Goal: Task Accomplishment & Management: Use online tool/utility

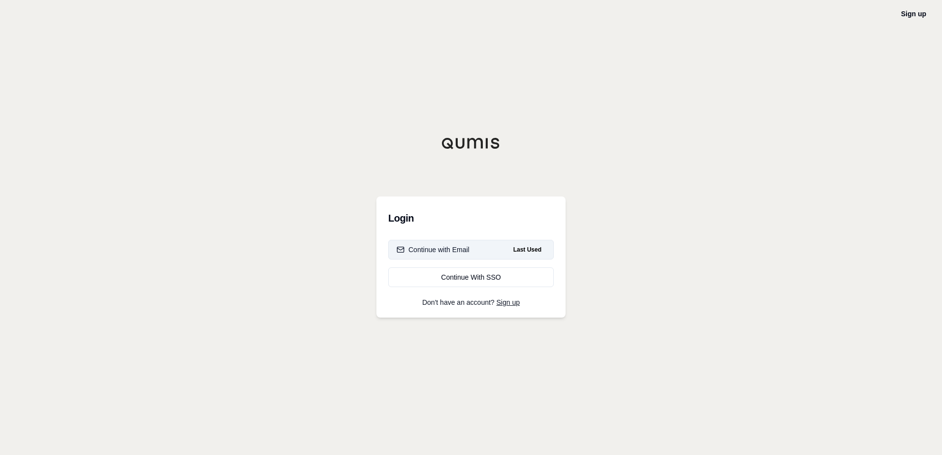
click at [454, 250] on div "Continue with Email" at bounding box center [433, 250] width 73 height 10
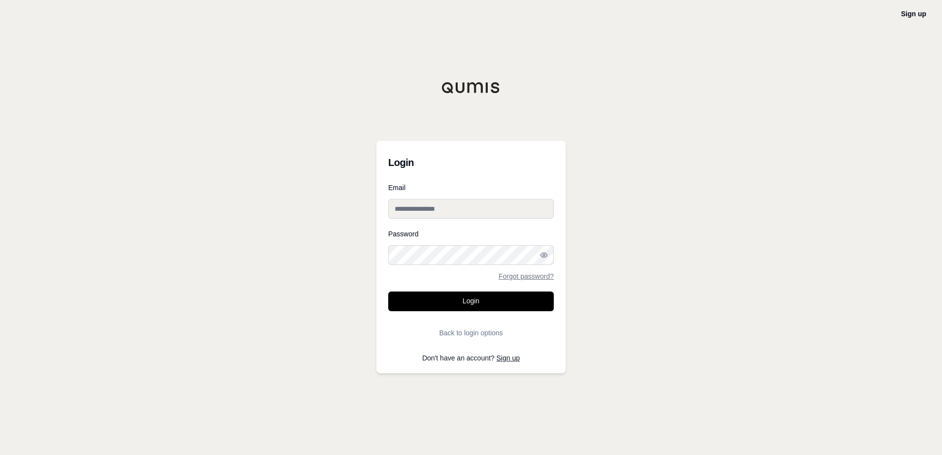
type input "**********"
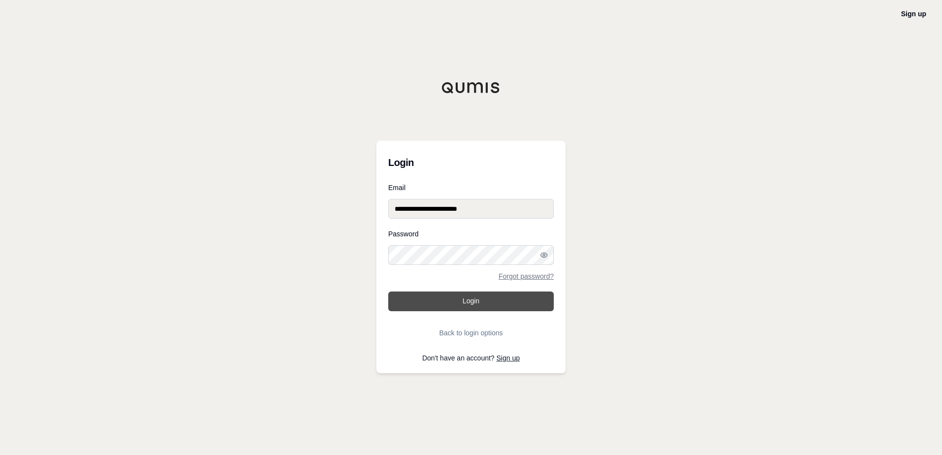
click at [482, 301] on button "Login" at bounding box center [471, 302] width 166 height 20
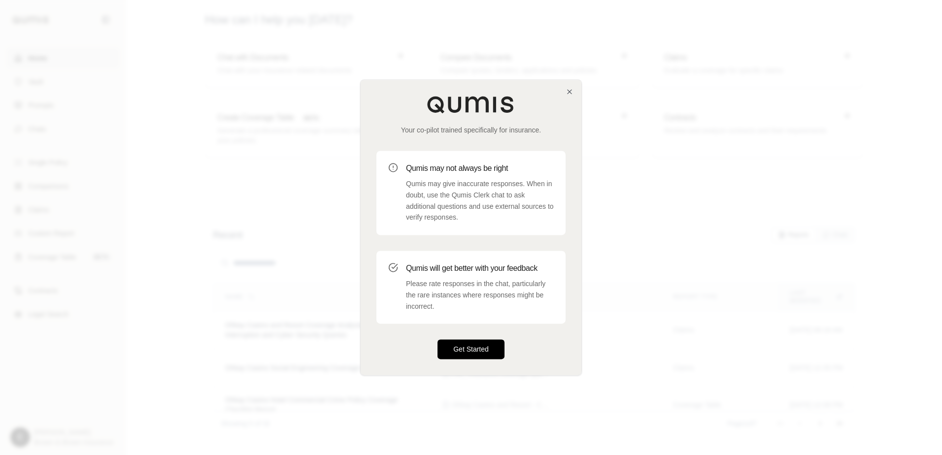
click at [468, 349] on button "Get Started" at bounding box center [471, 350] width 67 height 20
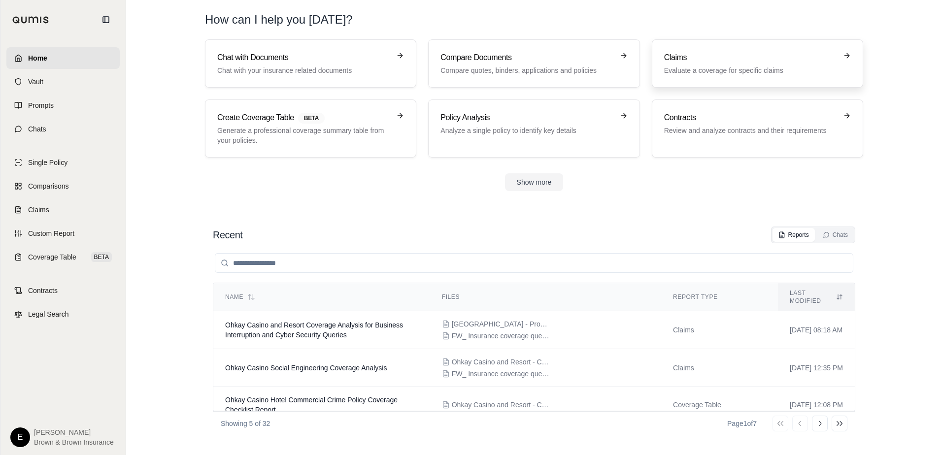
click at [716, 57] on h3 "Claims" at bounding box center [750, 58] width 173 height 12
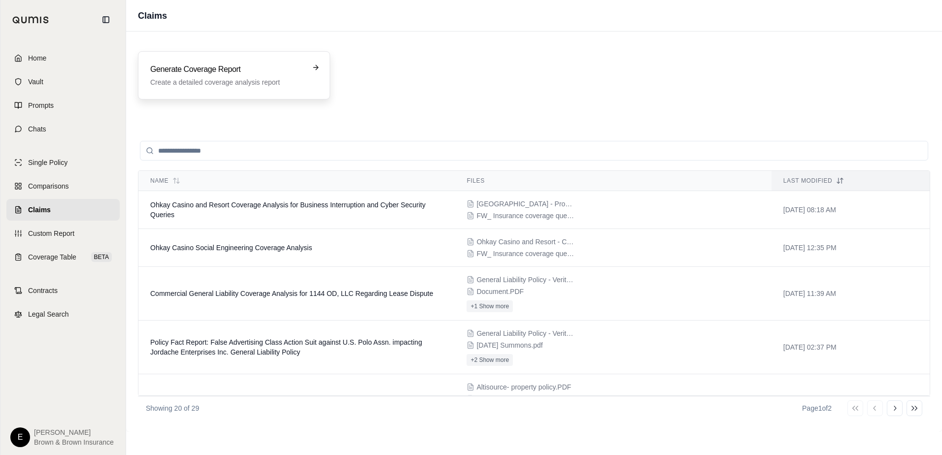
click at [197, 78] on p "Create a detailed coverage analysis report" at bounding box center [227, 82] width 154 height 10
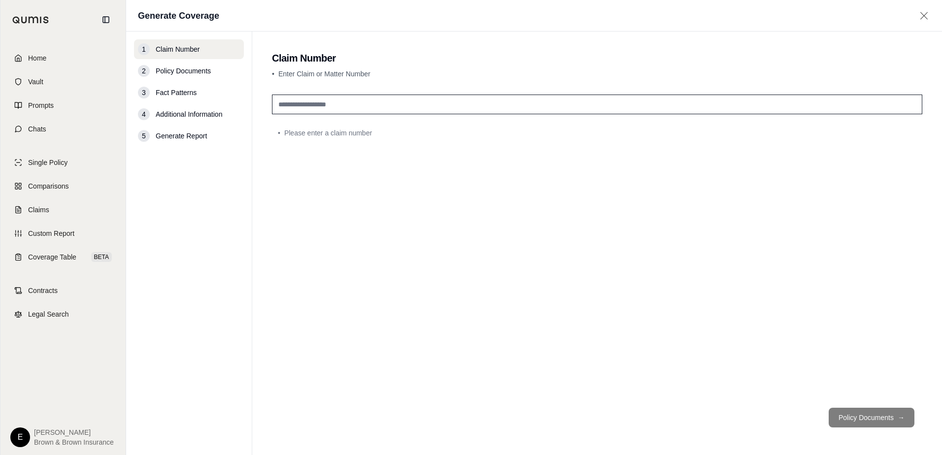
click at [304, 105] on input "text" at bounding box center [597, 105] width 651 height 20
type input "**********"
click at [863, 423] on button "Policy Documents →" at bounding box center [872, 418] width 86 height 20
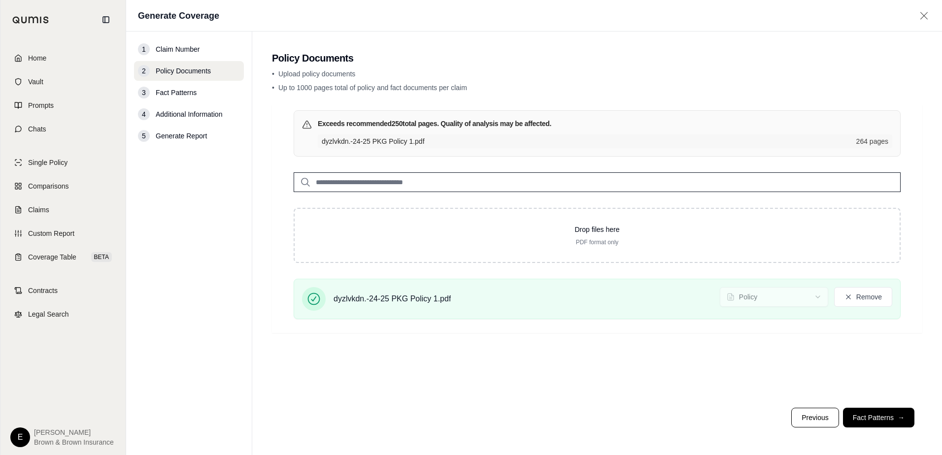
click at [873, 416] on button "Fact Patterns →" at bounding box center [878, 418] width 71 height 20
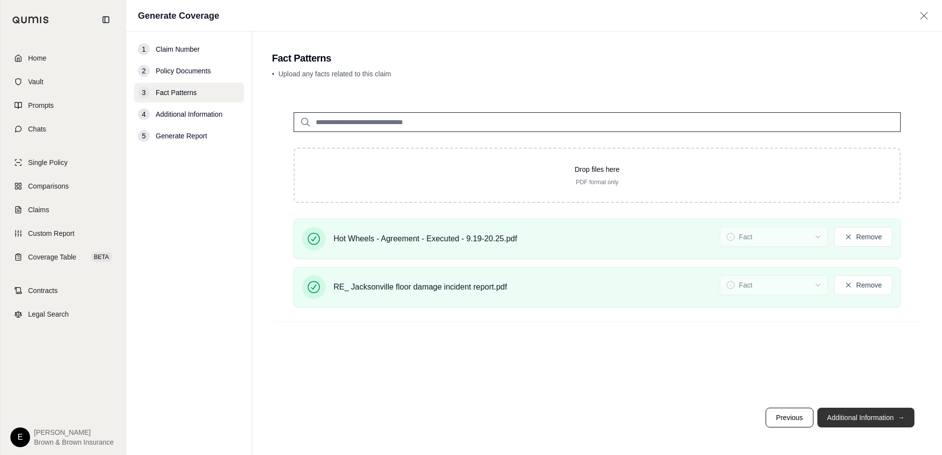
click at [860, 422] on button "Additional Information →" at bounding box center [866, 418] width 97 height 20
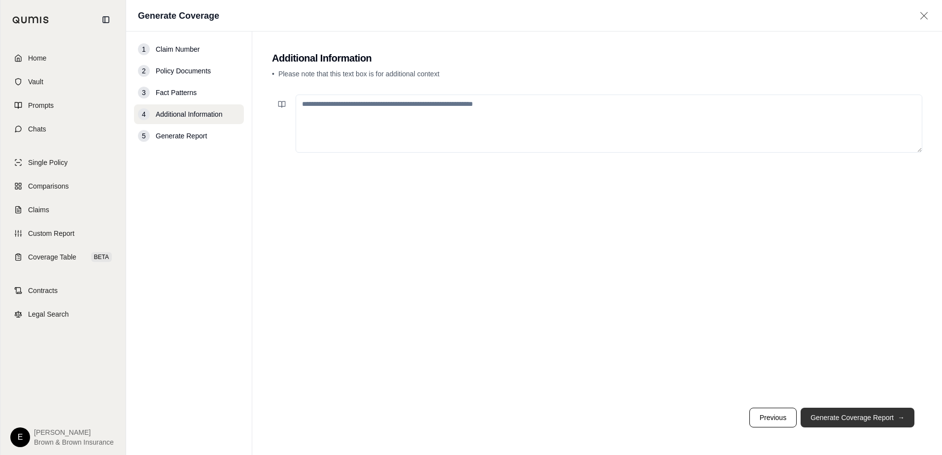
click at [860, 422] on button "Generate Coverage Report →" at bounding box center [858, 418] width 114 height 20
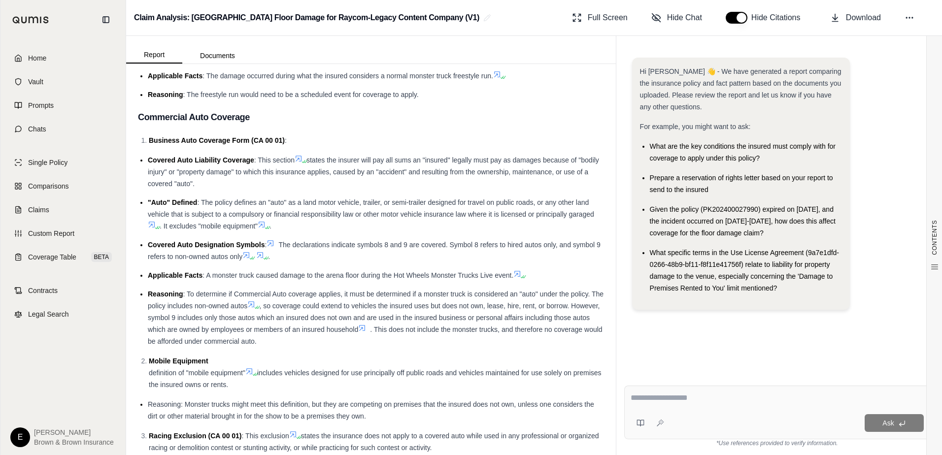
scroll to position [2366, 0]
